Goal: Check status

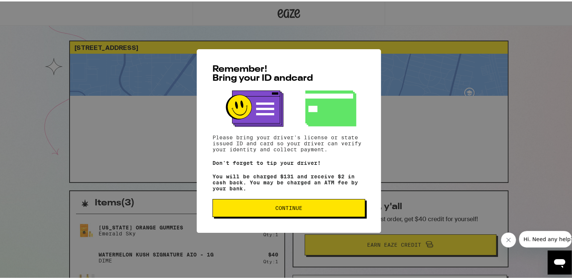
click at [275, 209] on span "Continue" at bounding box center [288, 206] width 27 height 5
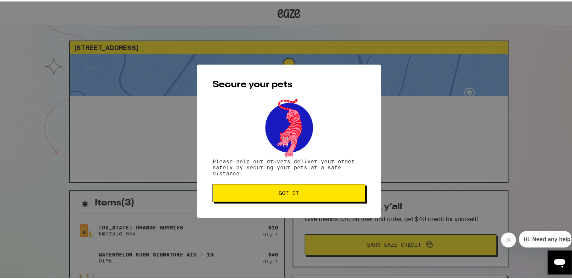
click at [297, 199] on button "Got it" at bounding box center [288, 192] width 153 height 18
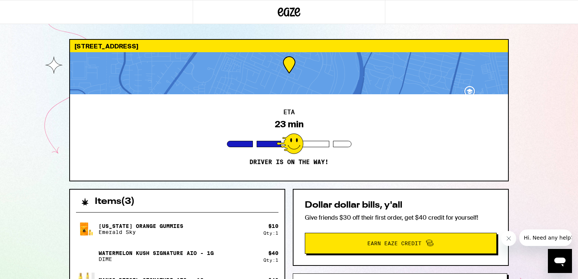
click at [275, 70] on div at bounding box center [289, 73] width 438 height 42
click at [503, 201] on div "Dollar dollar bills, y'all Give friends $30 off their first order, get $40 cred…" at bounding box center [401, 227] width 216 height 77
click at [504, 238] on button "Close message from company" at bounding box center [508, 238] width 15 height 15
click at [531, 209] on div "1493 Lemontree Rd West Sacramento 95691 ETA 23 min Driver is on the way! Items …" at bounding box center [289, 215] width 578 height 431
click at [541, 92] on div "1493 Lemontree Rd West Sacramento 95691 ETA 23 min Driver is on the way! Items …" at bounding box center [289, 215] width 578 height 431
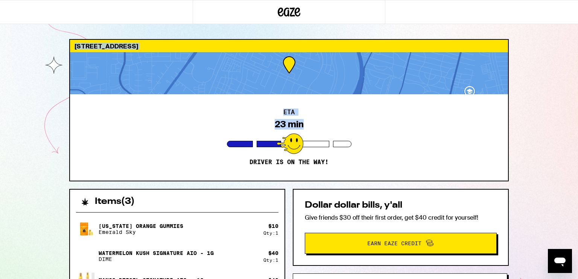
drag, startPoint x: 57, startPoint y: 31, endPoint x: 28, endPoint y: 143, distance: 115.4
click at [27, 148] on div "1493 Lemontree Rd West Sacramento 95691 ETA 23 min Driver is on the way! Items …" at bounding box center [289, 215] width 578 height 431
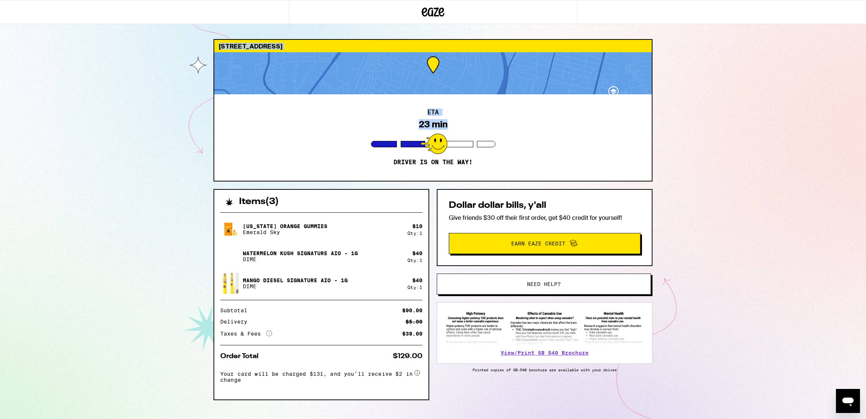
click at [523, 279] on button "Need help?" at bounding box center [544, 284] width 214 height 21
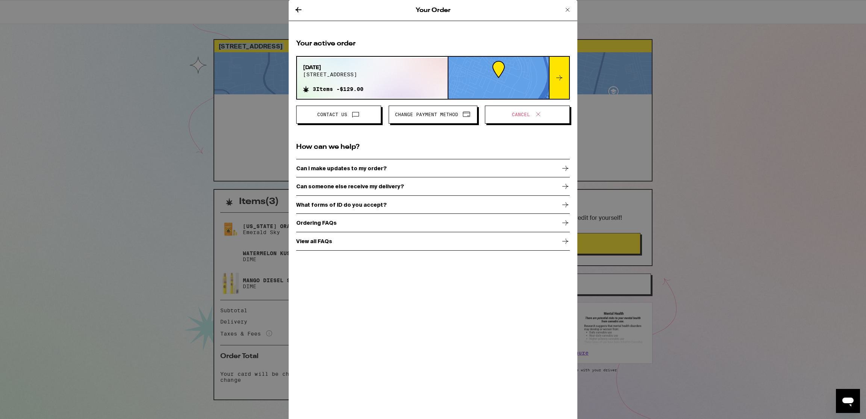
click at [569, 9] on icon at bounding box center [567, 9] width 9 height 9
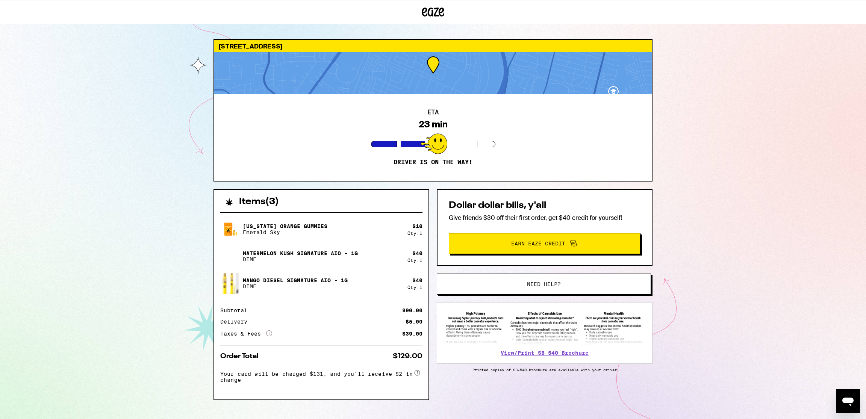
click at [572, 125] on div "1493 Lemontree Rd West Sacramento 95691 ETA 23 min Driver is on the way! Items …" at bounding box center [433, 215] width 866 height 431
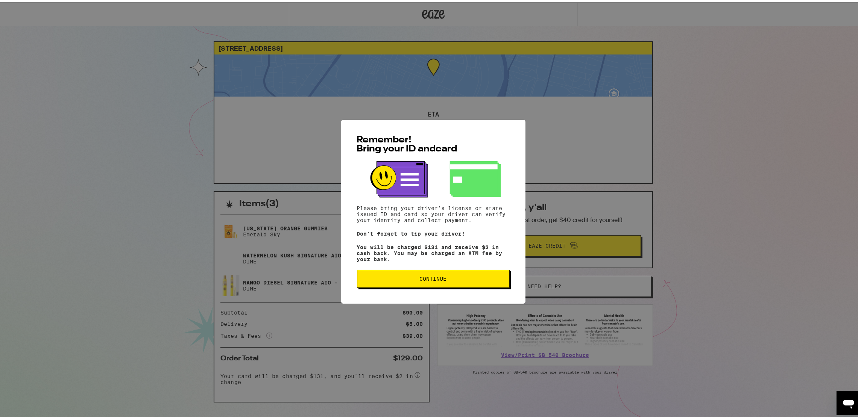
click at [437, 290] on div "Remember! Bring your ID and card Please bring your driver's license or state is…" at bounding box center [433, 210] width 184 height 184
click at [436, 283] on button "Continue" at bounding box center [433, 277] width 153 height 18
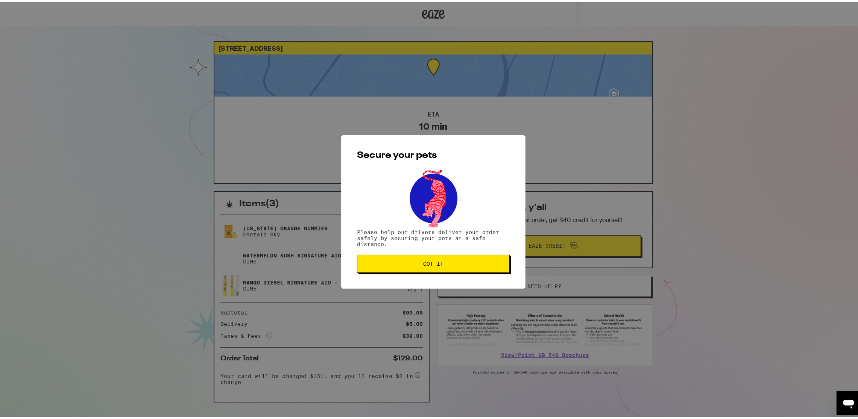
click at [452, 262] on span "Got it" at bounding box center [433, 261] width 140 height 5
